Goal: Task Accomplishment & Management: Manage account settings

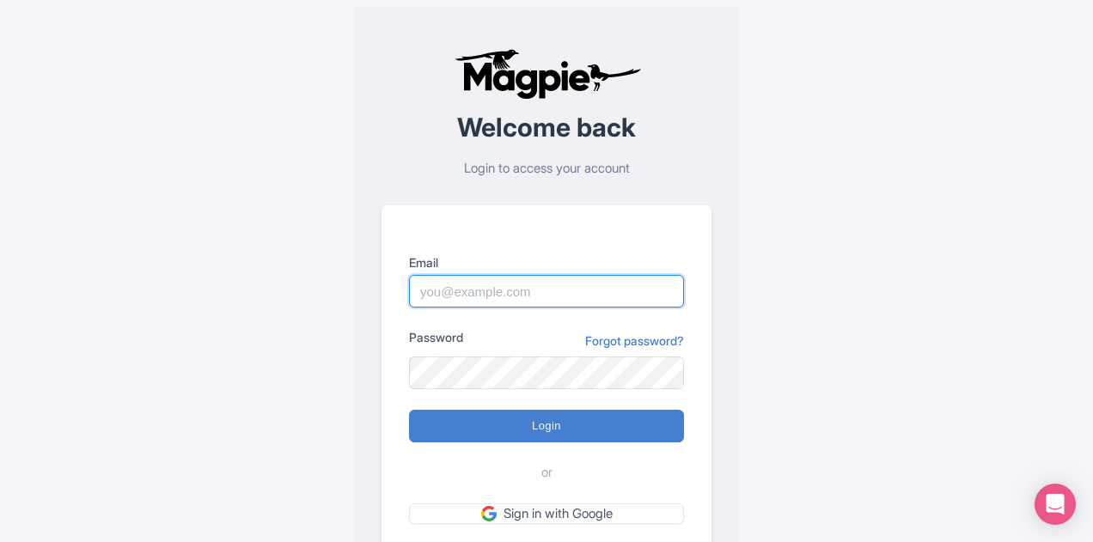
drag, startPoint x: 0, startPoint y: 0, endPoint x: 488, endPoint y: 278, distance: 562.0
click at [488, 278] on input "Email" at bounding box center [546, 291] width 275 height 33
click at [874, 298] on div "Welcome back Login to access your account Email Password Forgot password? Login…" at bounding box center [546, 335] width 853 height 671
click at [503, 299] on input "Email" at bounding box center [546, 291] width 275 height 33
type input "[EMAIL_ADDRESS][DOMAIN_NAME]"
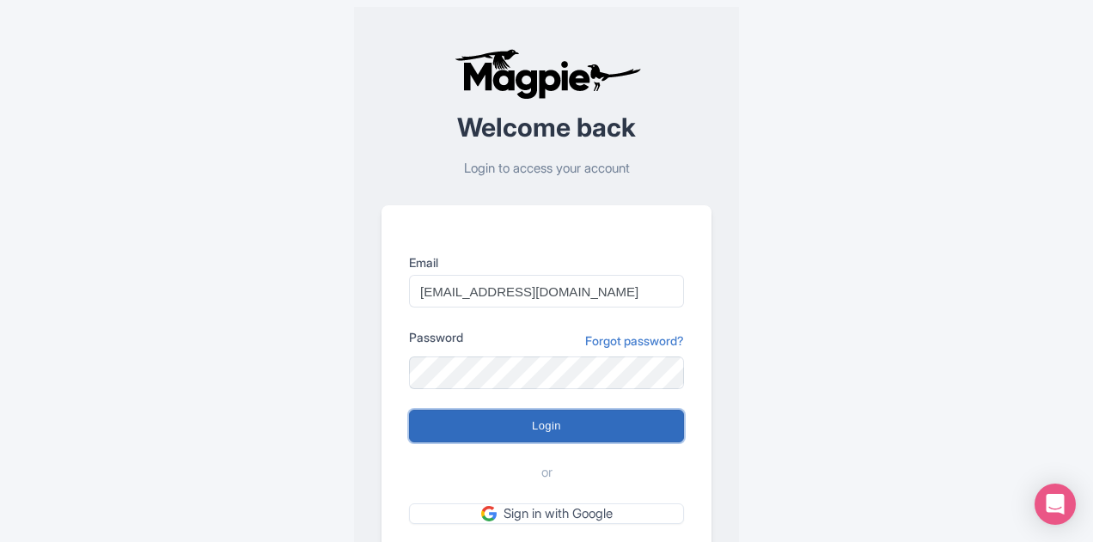
click at [530, 419] on input "Login" at bounding box center [546, 426] width 275 height 33
type input "Logging in..."
click at [566, 422] on input "Login" at bounding box center [546, 426] width 275 height 33
type input "Logging in..."
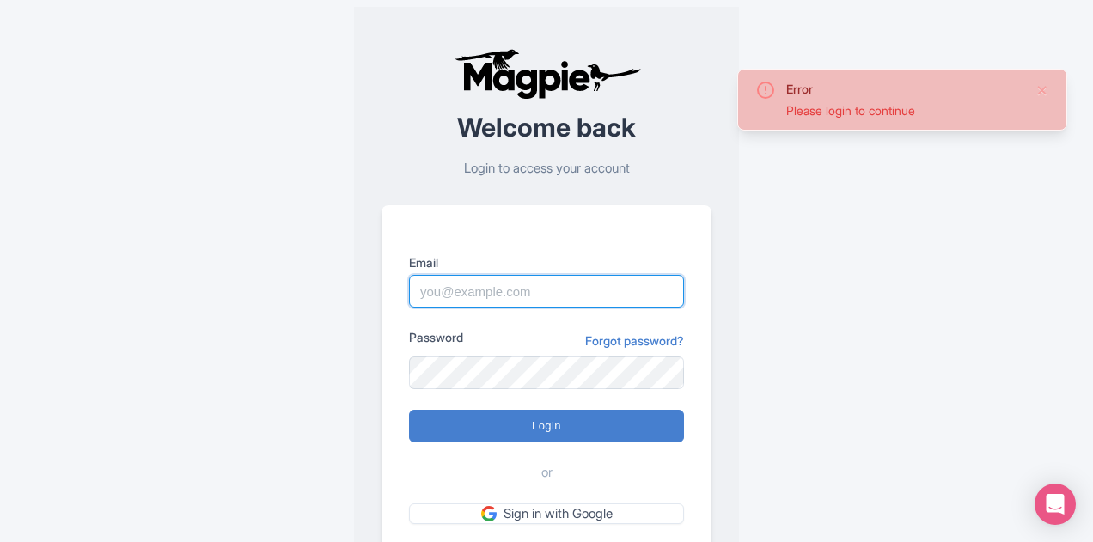
click at [507, 286] on input "Email" at bounding box center [546, 291] width 275 height 33
